Goal: Task Accomplishment & Management: Use online tool/utility

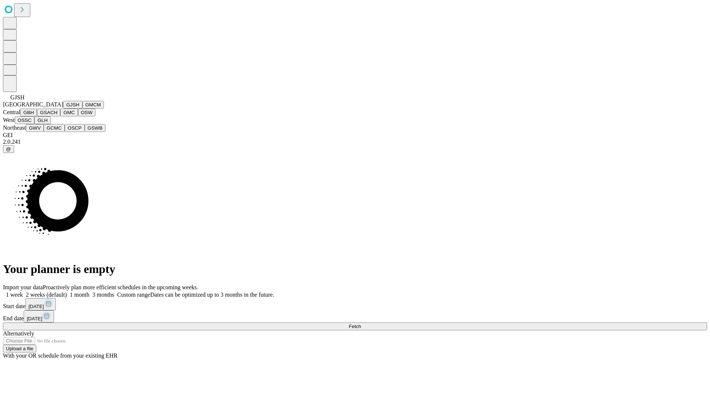
click at [63, 109] on button "GJSH" at bounding box center [72, 105] width 19 height 8
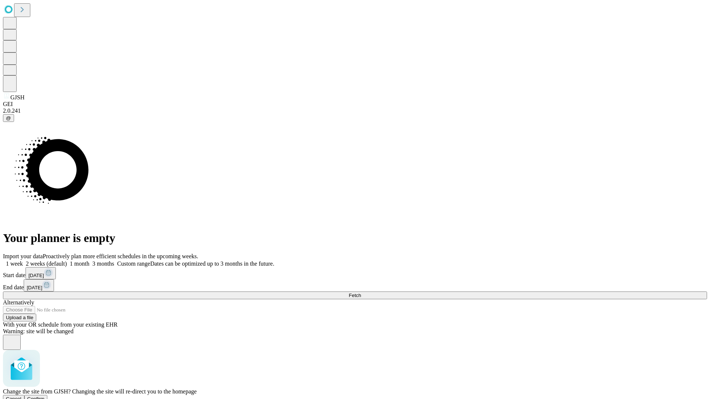
click at [45, 396] on span "Confirm" at bounding box center [35, 399] width 17 height 6
click at [67, 261] on label "2 weeks (default)" at bounding box center [45, 264] width 44 height 6
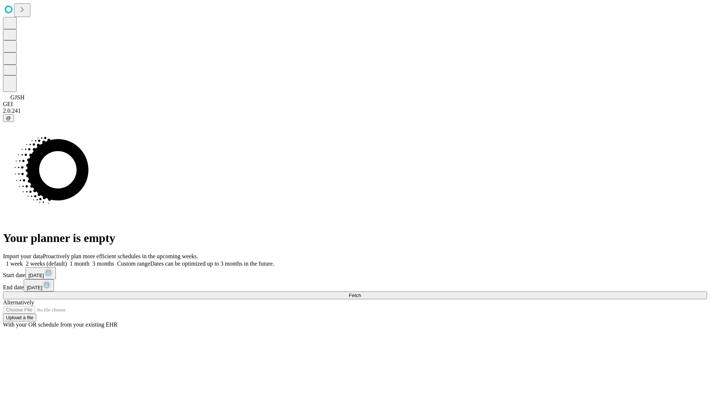
click at [361, 293] on span "Fetch" at bounding box center [355, 296] width 12 height 6
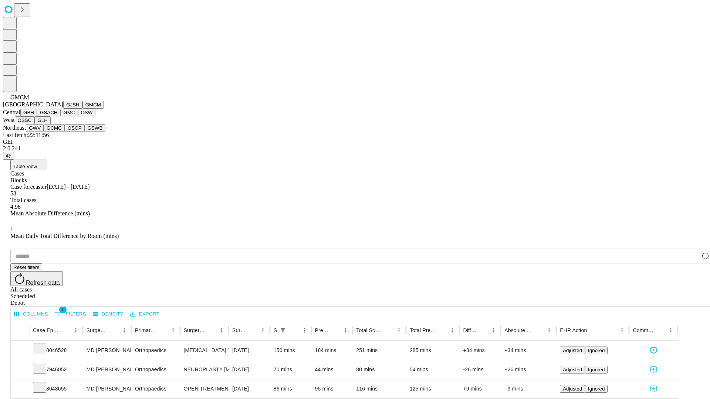
click at [37, 116] on button "GBH" at bounding box center [28, 113] width 17 height 8
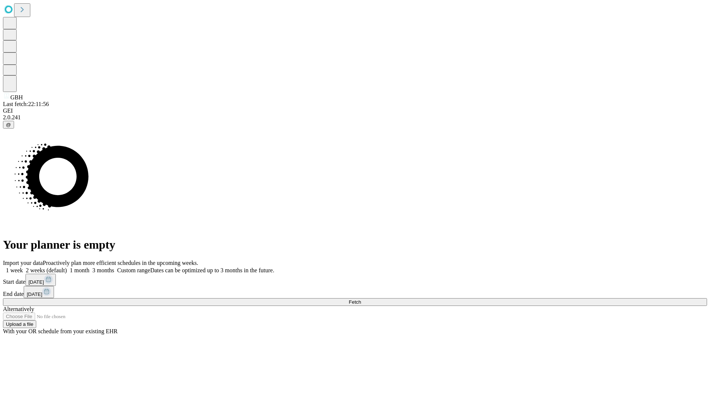
click at [361, 299] on span "Fetch" at bounding box center [355, 302] width 12 height 6
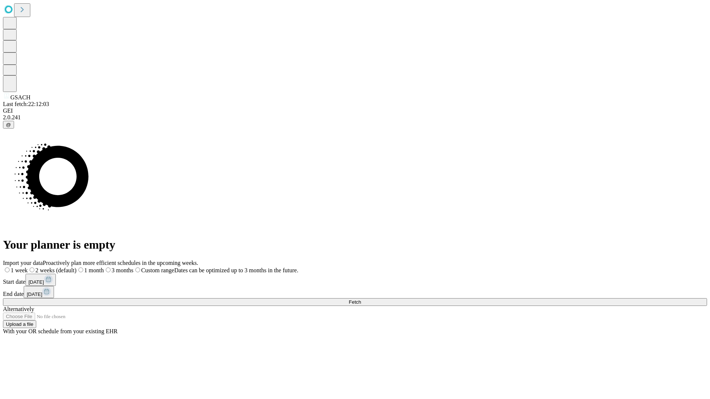
click at [77, 267] on label "2 weeks (default)" at bounding box center [52, 270] width 49 height 6
click at [361, 299] on span "Fetch" at bounding box center [355, 302] width 12 height 6
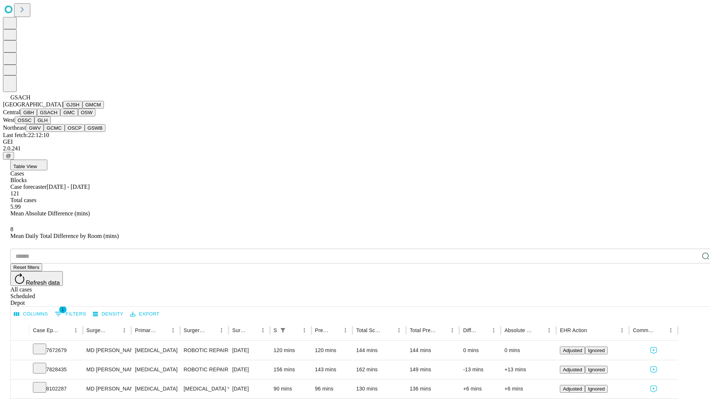
click at [60, 116] on button "GMC" at bounding box center [68, 113] width 17 height 8
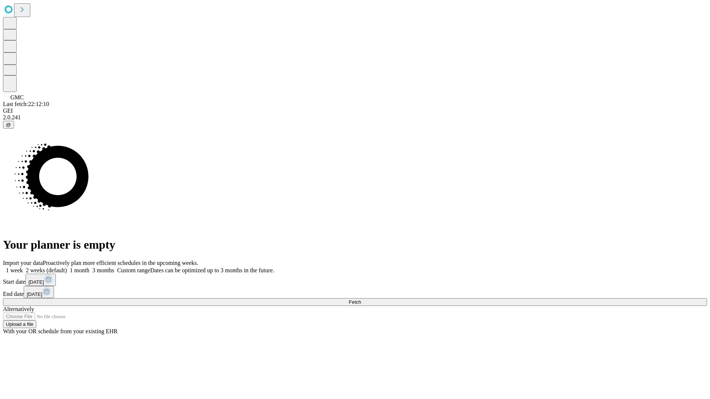
click at [361, 299] on span "Fetch" at bounding box center [355, 302] width 12 height 6
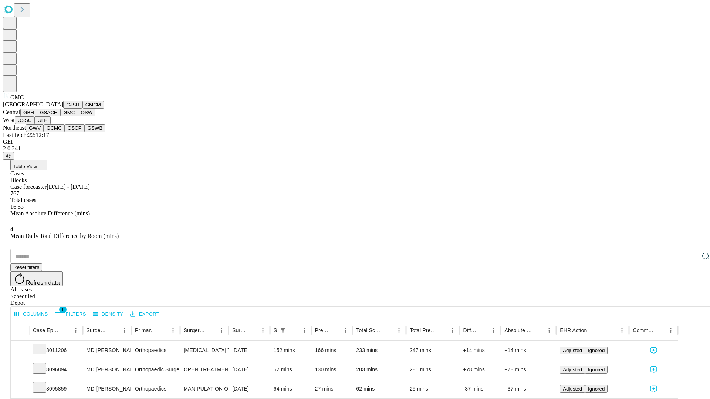
click at [78, 116] on button "OSW" at bounding box center [87, 113] width 18 height 8
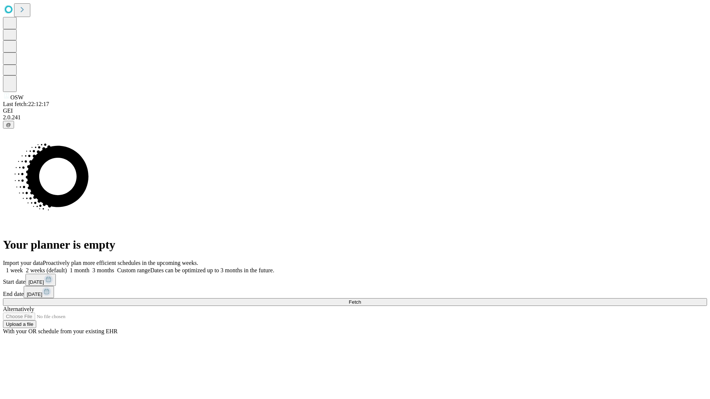
click at [67, 267] on label "2 weeks (default)" at bounding box center [45, 270] width 44 height 6
click at [361, 299] on span "Fetch" at bounding box center [355, 302] width 12 height 6
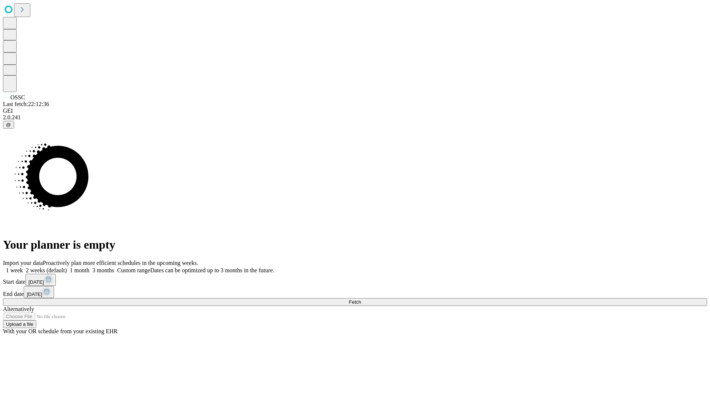
click at [67, 267] on label "2 weeks (default)" at bounding box center [45, 270] width 44 height 6
click at [361, 299] on span "Fetch" at bounding box center [355, 302] width 12 height 6
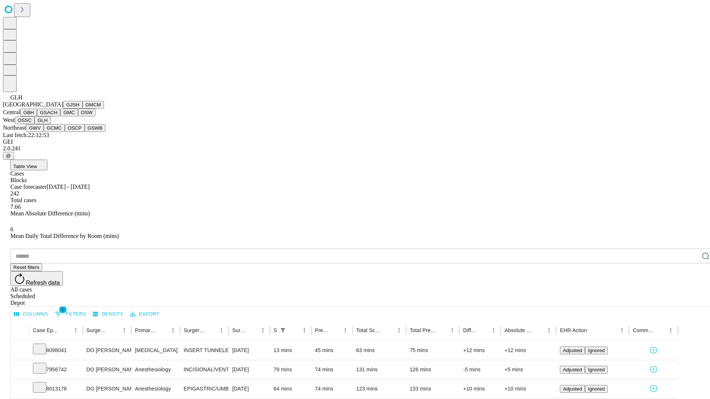
click at [44, 132] on button "GWV" at bounding box center [35, 128] width 18 height 8
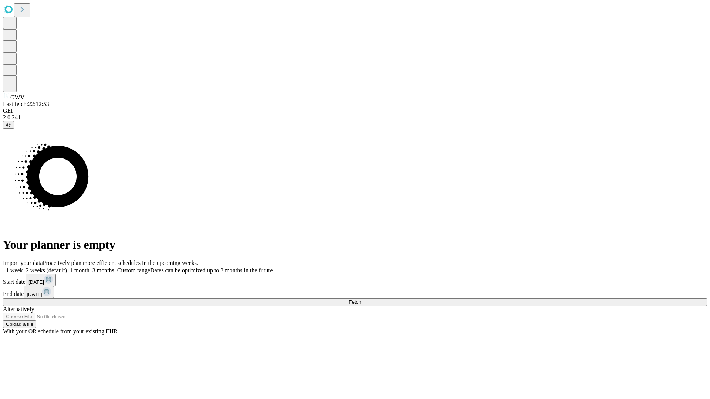
click at [67, 267] on label "2 weeks (default)" at bounding box center [45, 270] width 44 height 6
click at [361, 299] on span "Fetch" at bounding box center [355, 302] width 12 height 6
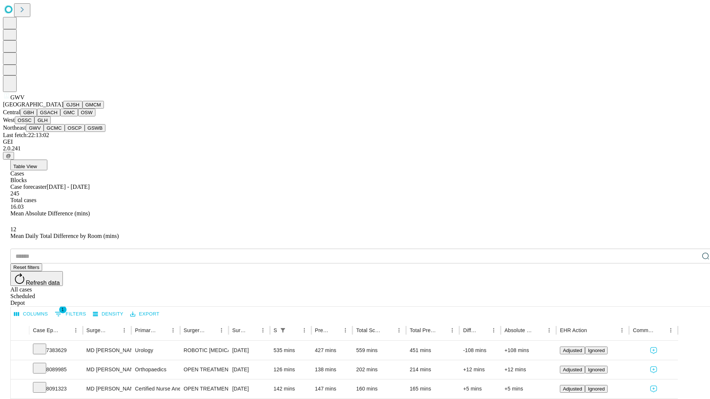
click at [57, 132] on button "GCMC" at bounding box center [54, 128] width 21 height 8
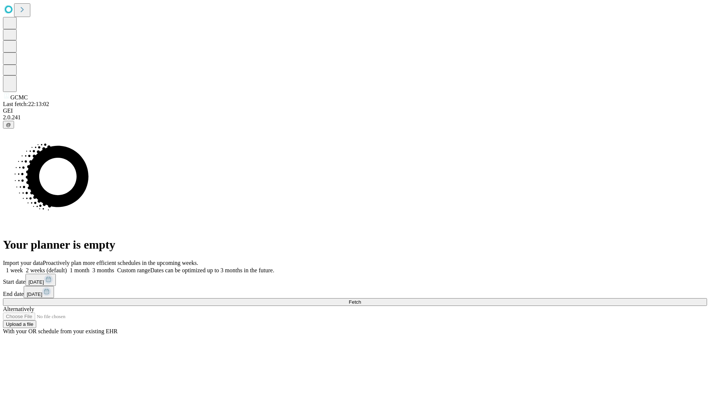
click at [67, 267] on label "2 weeks (default)" at bounding box center [45, 270] width 44 height 6
click at [361, 299] on span "Fetch" at bounding box center [355, 302] width 12 height 6
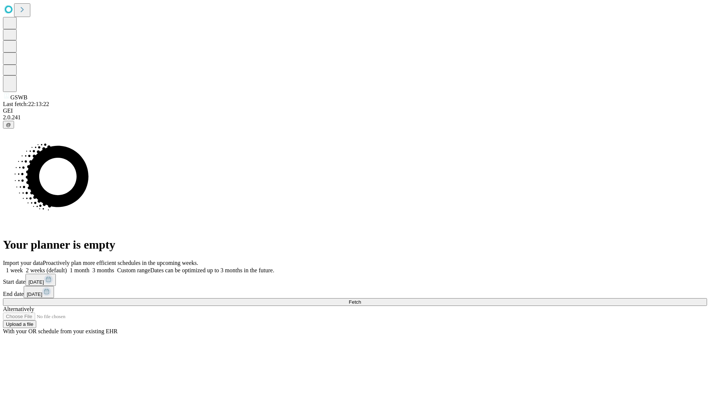
click at [361, 299] on span "Fetch" at bounding box center [355, 302] width 12 height 6
